Goal: Use online tool/utility: Utilize a website feature to perform a specific function

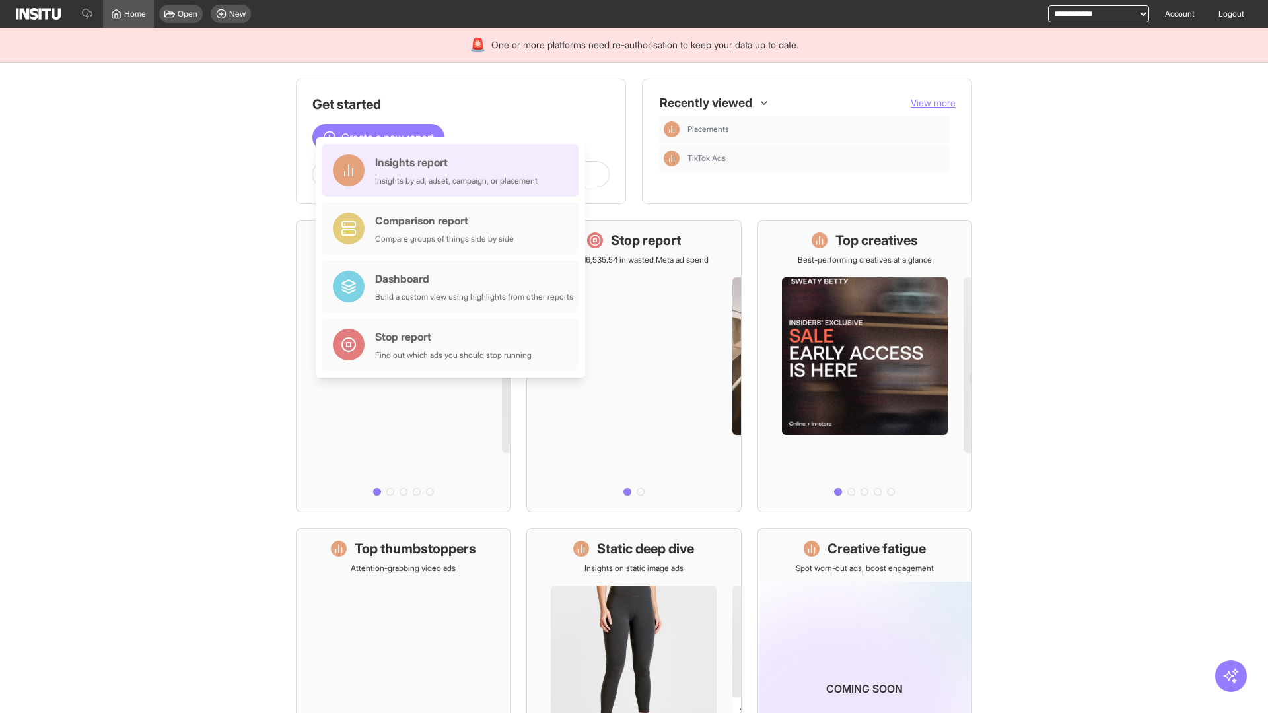
click at [454, 170] on div "Insights report Insights by ad, adset, campaign, or placement" at bounding box center [456, 171] width 162 height 32
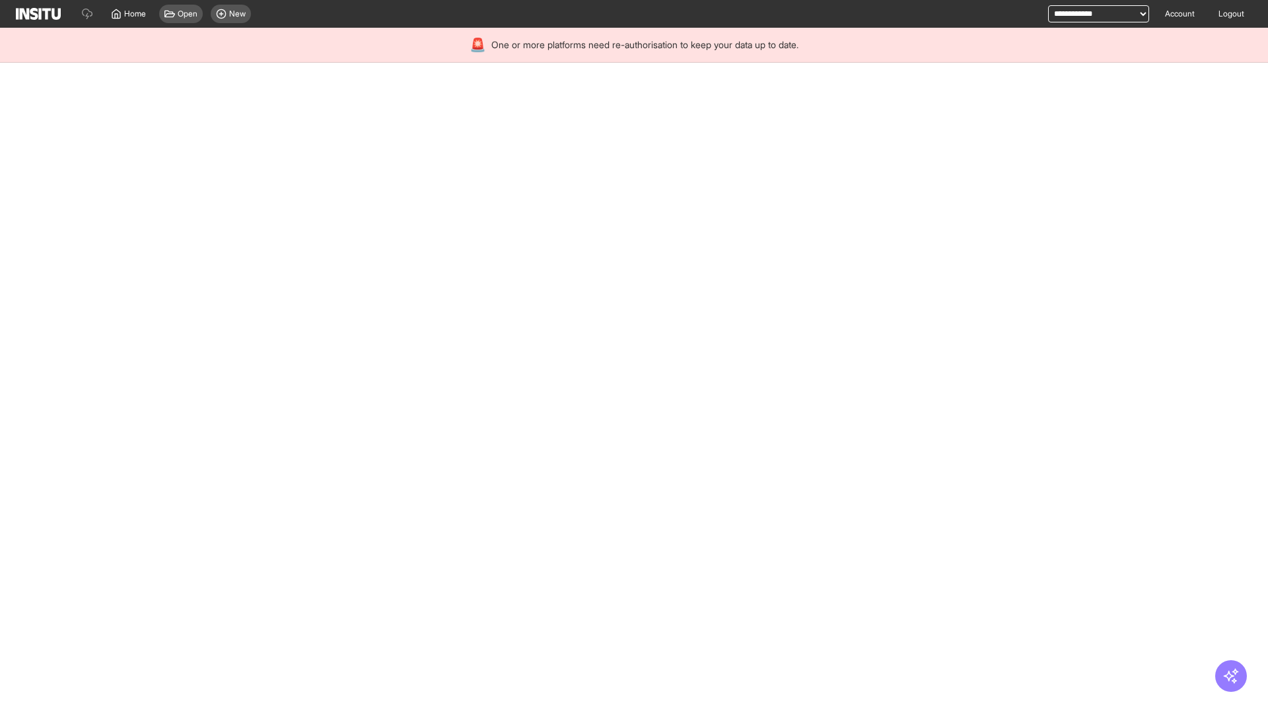
select select "**"
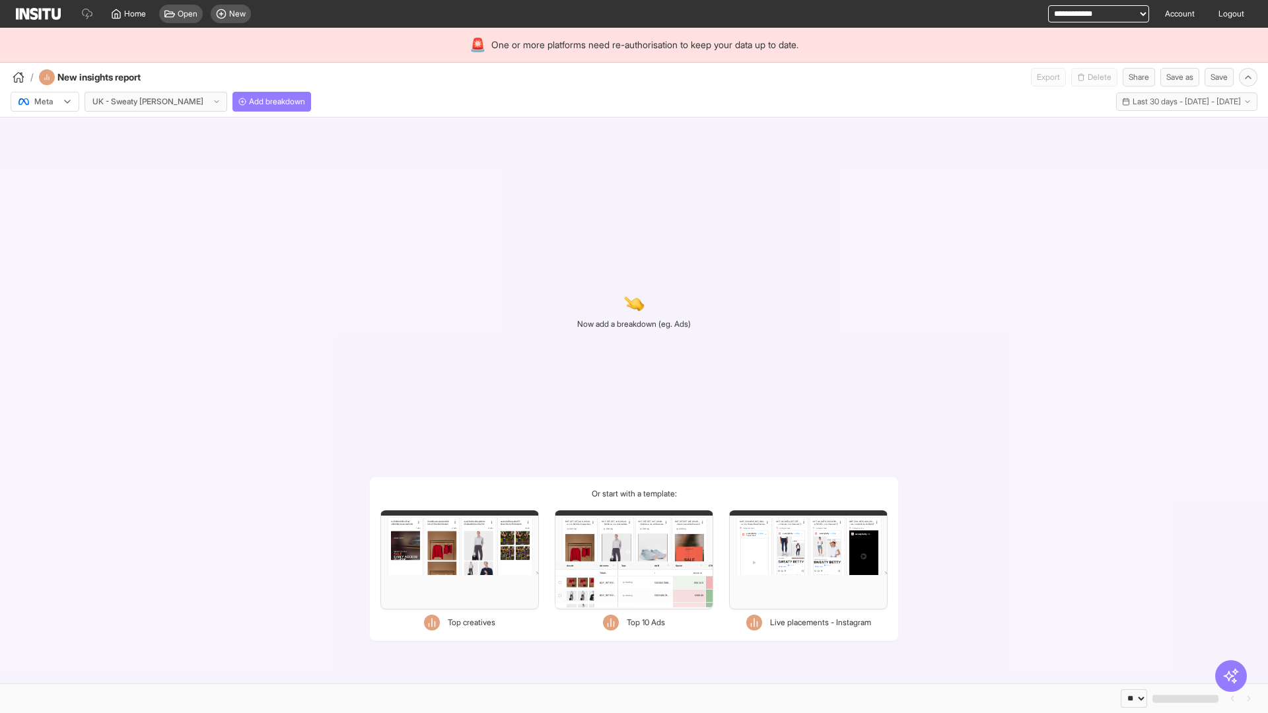
click at [45, 102] on div at bounding box center [35, 101] width 37 height 13
click at [44, 130] on span "Meta" at bounding box center [44, 130] width 18 height 12
click at [249, 102] on span "Add breakdown" at bounding box center [277, 101] width 56 height 11
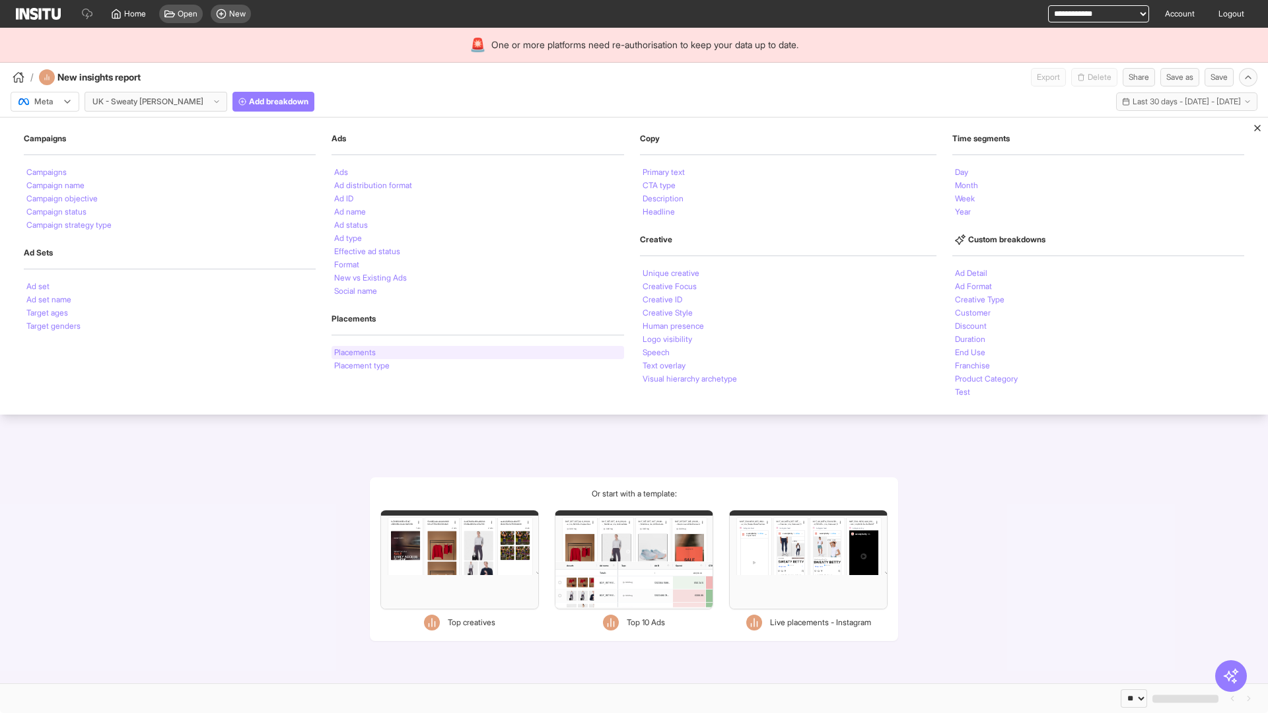
click at [355, 353] on li "Placements" at bounding box center [355, 353] width 42 height 8
